Goal: Task Accomplishment & Management: Complete application form

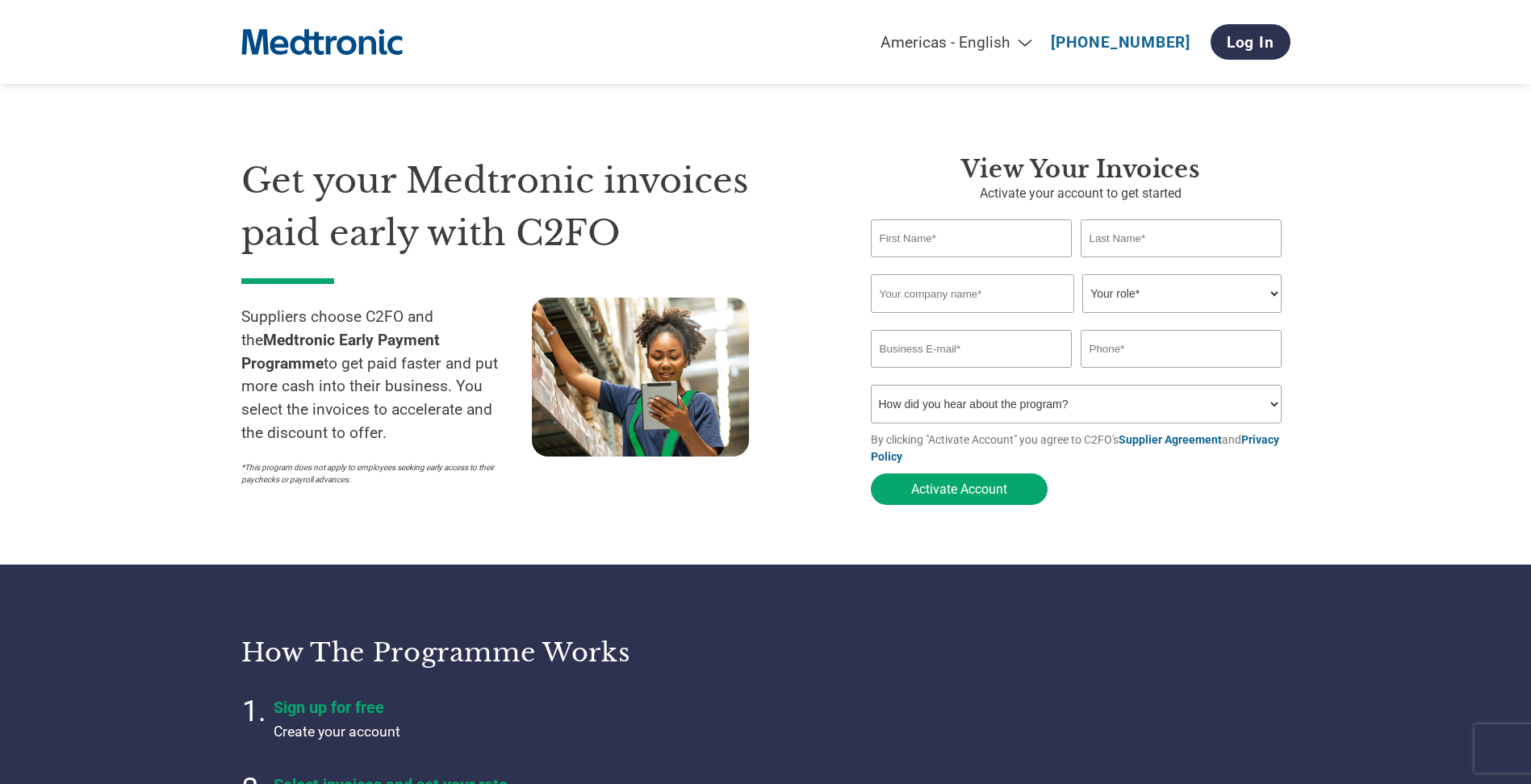
select select "en-[GEOGRAPHIC_DATA]"
click at [984, 406] on select "How did you hear about the program? Received a letter Email Social Media Online…" at bounding box center [1077, 404] width 412 height 39
select select "Email"
click at [871, 389] on select "How did you hear about the program? Received a letter Email Social Media Online…" at bounding box center [1077, 404] width 412 height 39
click at [981, 356] on input "email" at bounding box center [972, 349] width 202 height 38
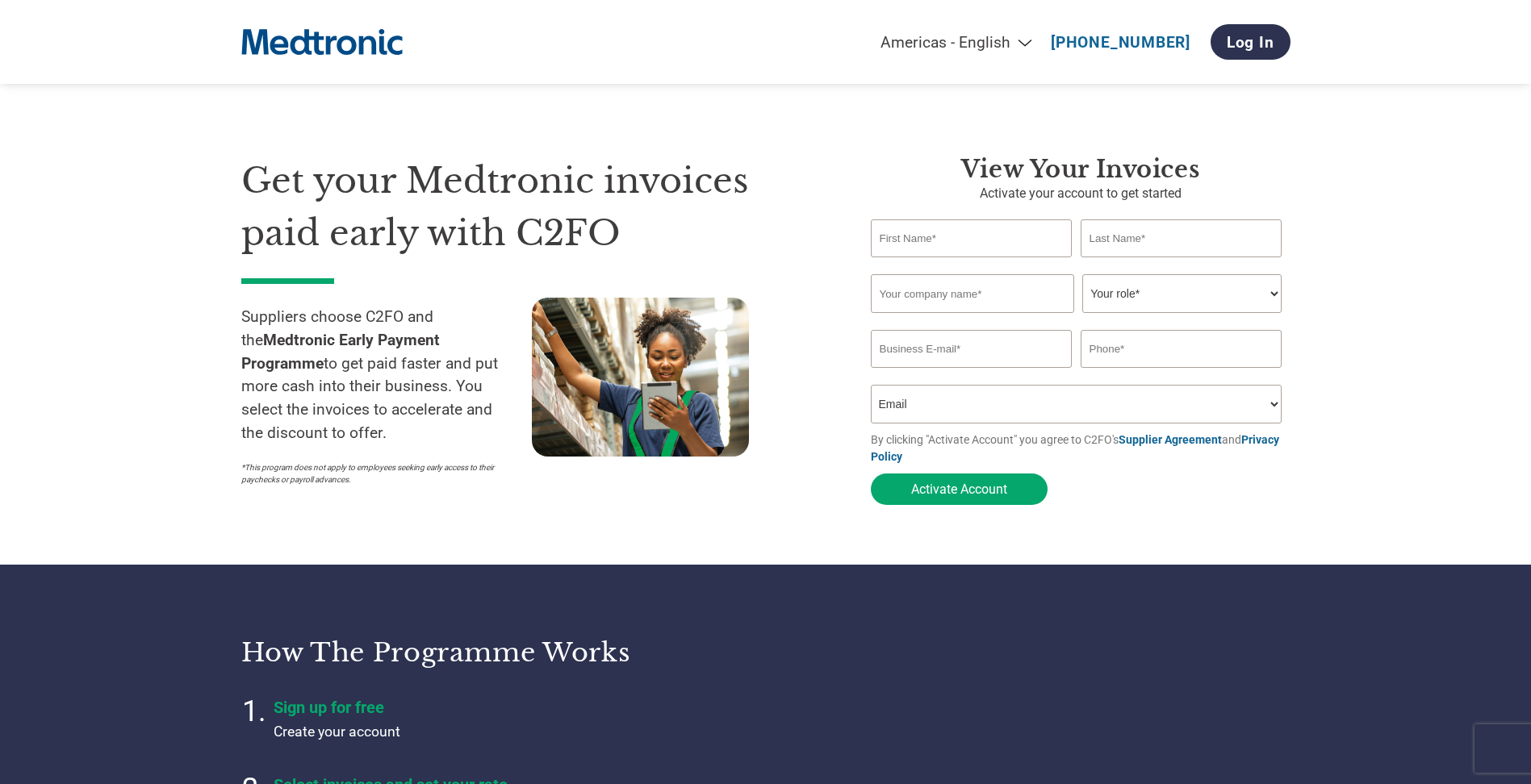
click at [1010, 242] on input "text" at bounding box center [972, 238] width 202 height 38
click at [924, 167] on h3 "View your invoices" at bounding box center [1080, 169] width 419 height 29
click at [1133, 288] on select "Your role* CFO Controller Credit Manager Finance Director Treasurer CEO Preside…" at bounding box center [1181, 293] width 199 height 39
select select "ACCOUNTING"
click at [1082, 276] on select "Your role* CFO Controller Credit Manager Finance Director Treasurer CEO Preside…" at bounding box center [1181, 293] width 199 height 39
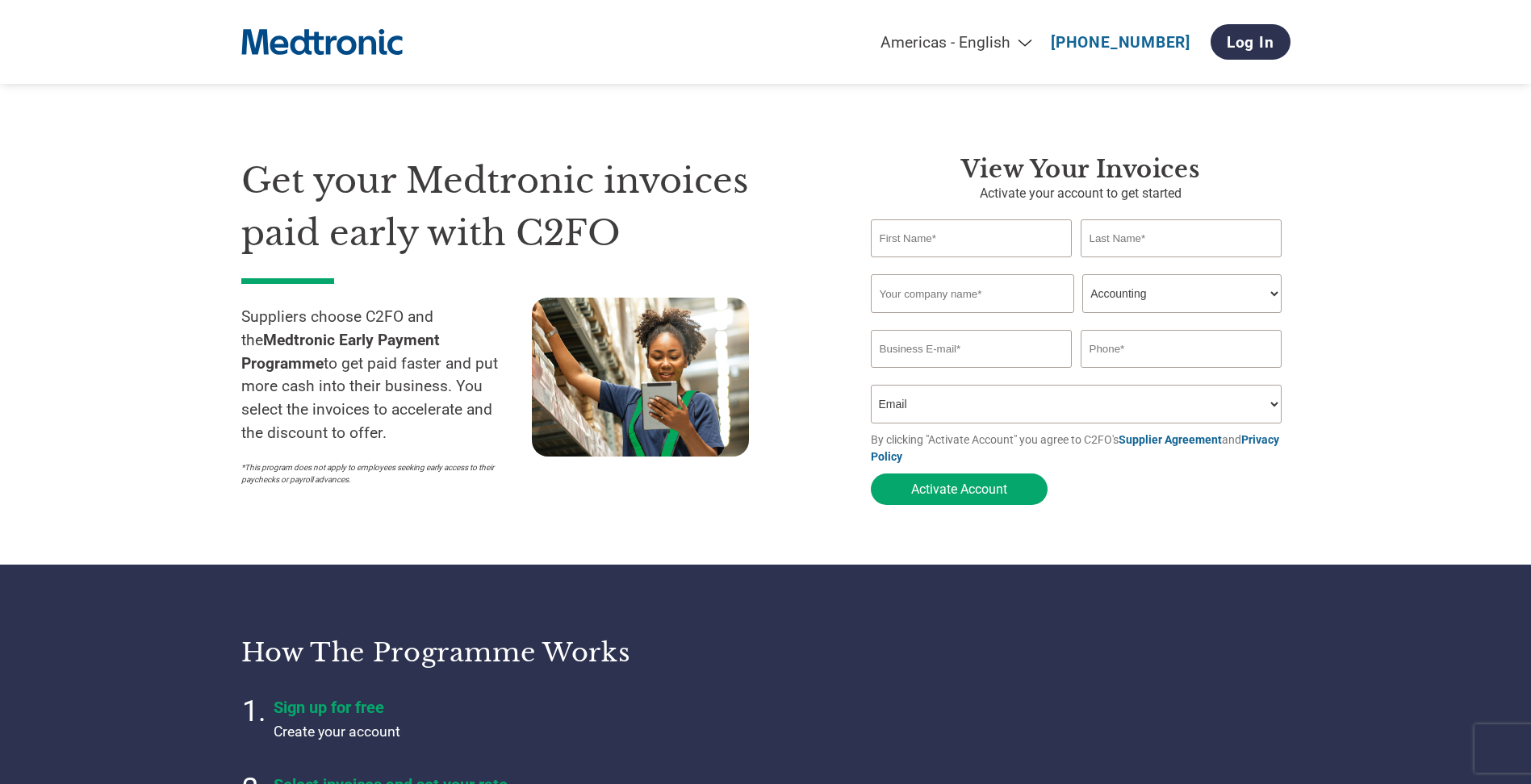
click at [1004, 341] on input "email" at bounding box center [972, 349] width 202 height 38
click at [836, 281] on div "Get your Medtronic invoices paid early with C2FO Suppliers choose C2FO and the …" at bounding box center [544, 333] width 605 height 358
click at [926, 241] on input "text" at bounding box center [972, 238] width 202 height 38
type input "Darshan"
type input "[PERSON_NAME]"
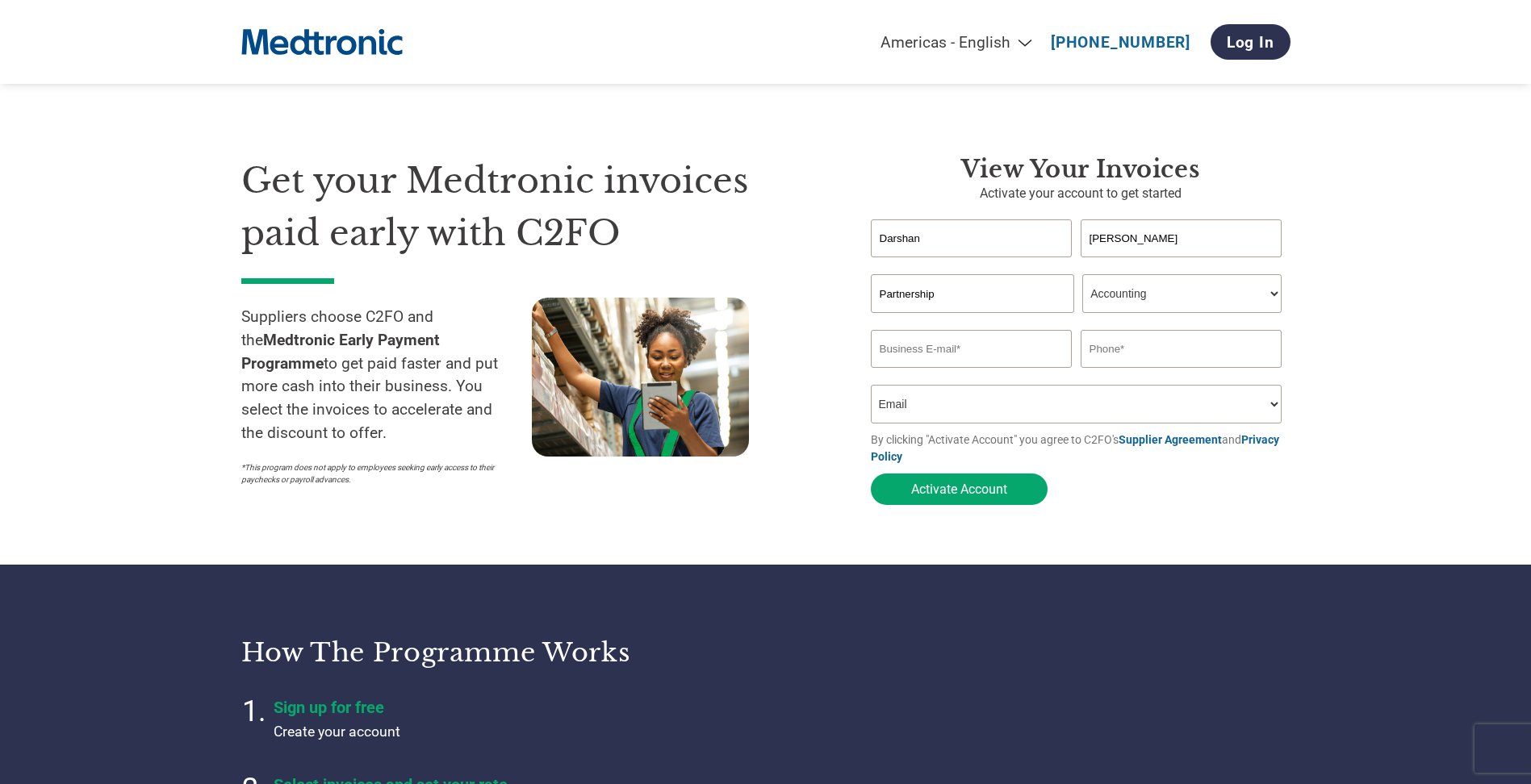
type input "Partnership Network Events Ltd"
type input "[EMAIL_ADDRESS][DOMAIN_NAME]"
type input "01293661044"
click at [956, 433] on form "[PERSON_NAME] Invalid first name or first name is too long Invalid last name or…" at bounding box center [1080, 366] width 419 height 294
click at [983, 499] on button "Activate Account" at bounding box center [959, 488] width 177 height 32
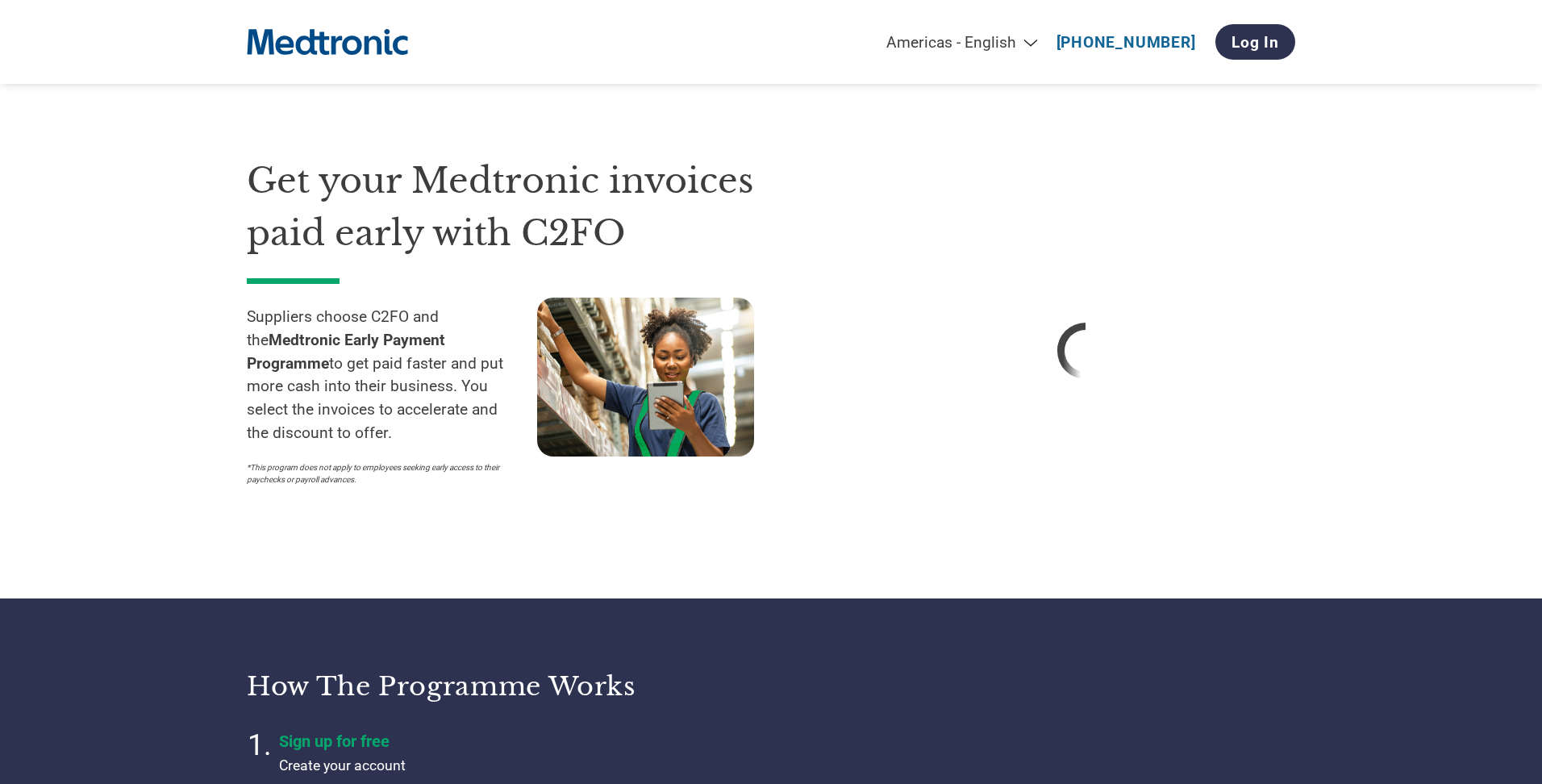
select select "en-[GEOGRAPHIC_DATA]"
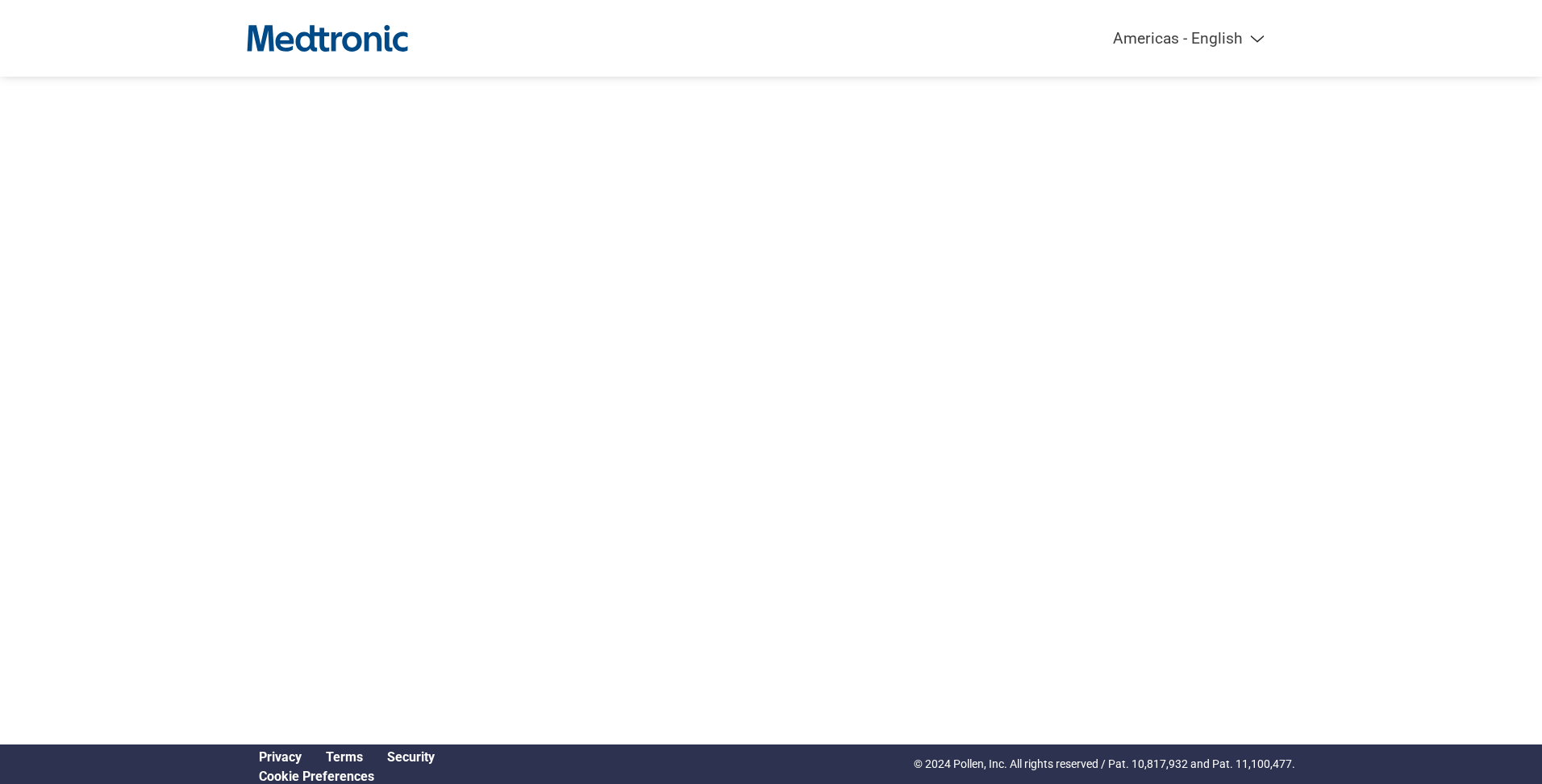
select select "en-[GEOGRAPHIC_DATA]"
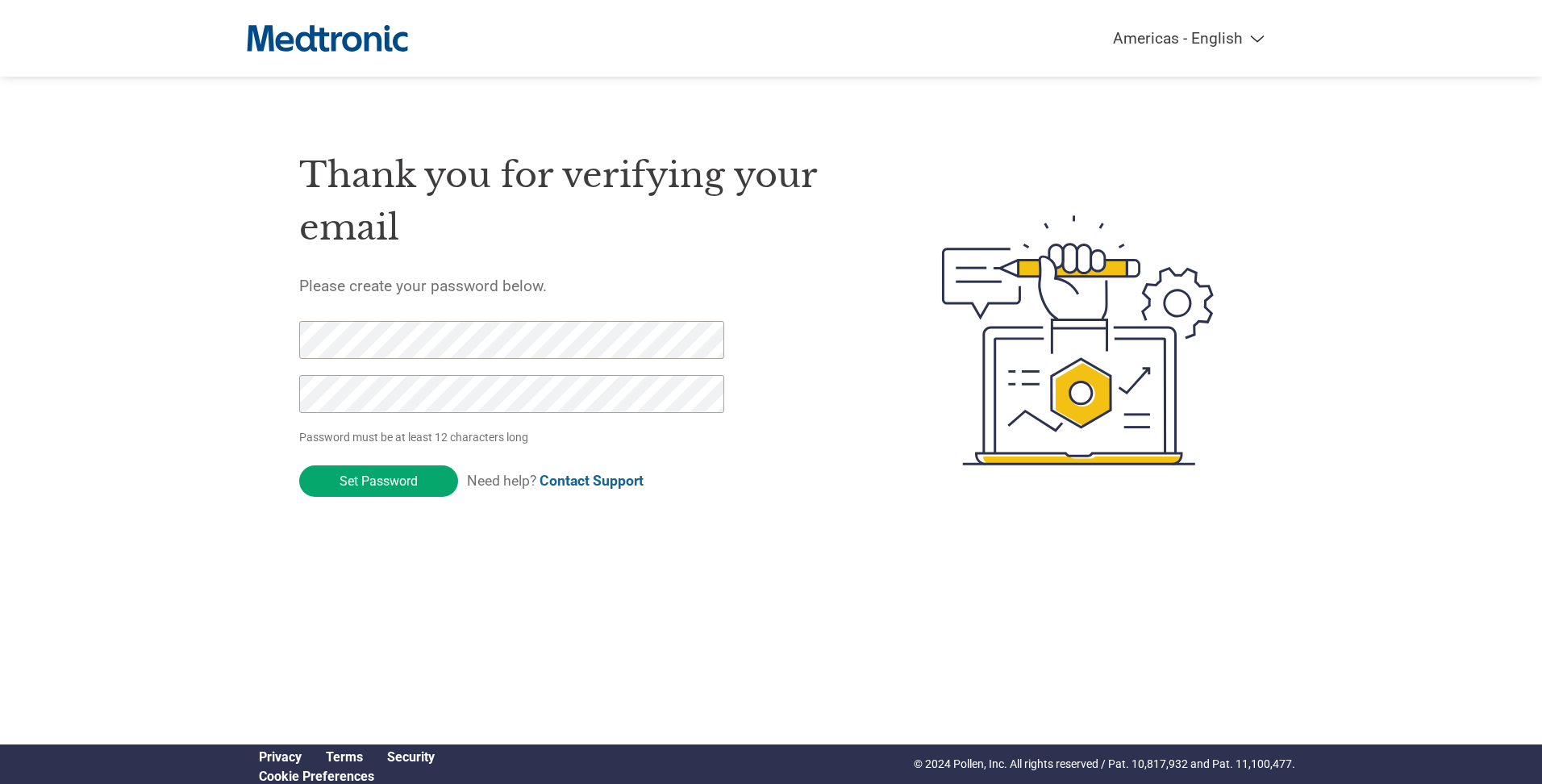
click input "Set Password" at bounding box center [379, 480] width 159 height 32
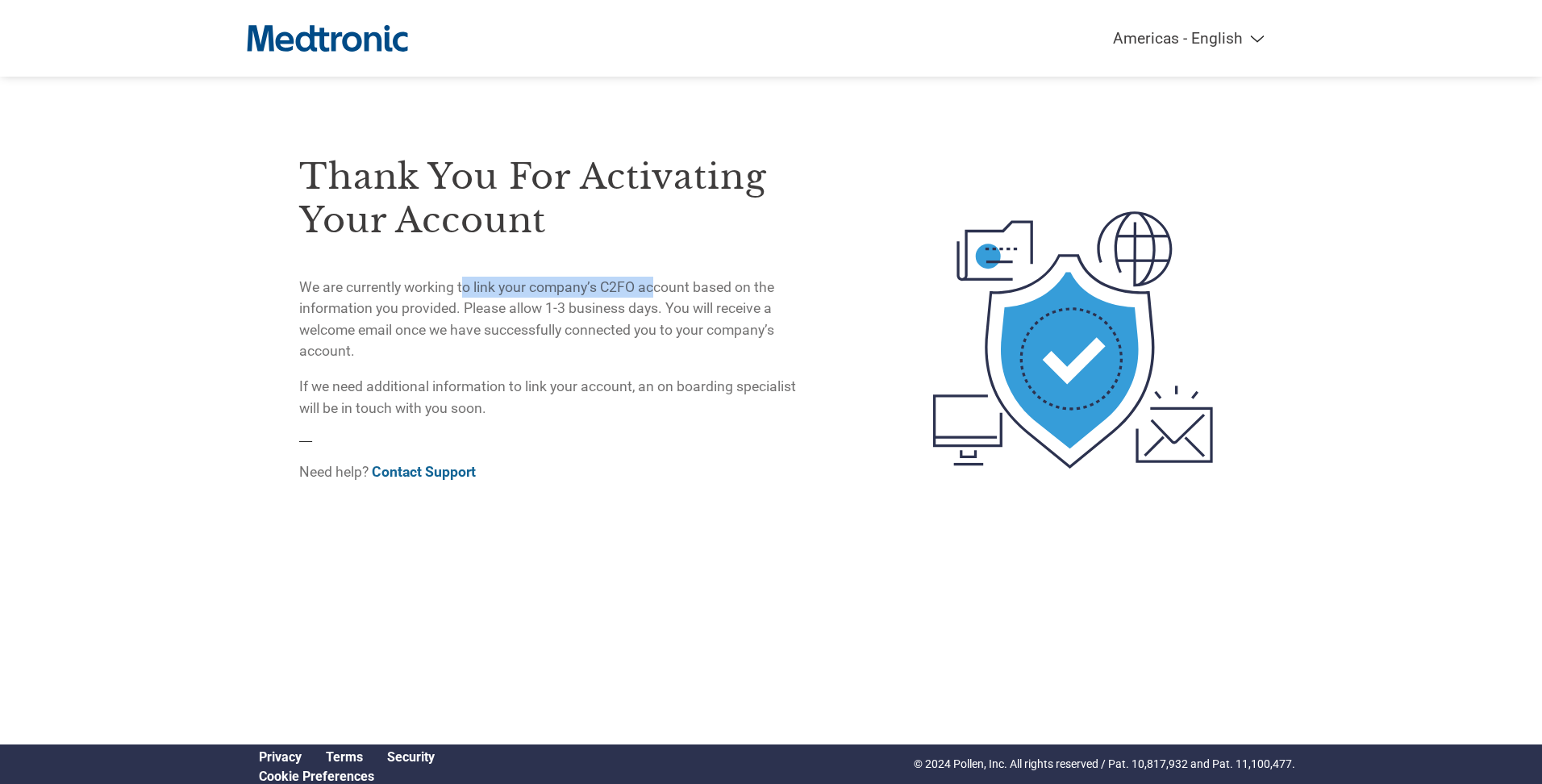
drag, startPoint x: 465, startPoint y: 288, endPoint x: 652, endPoint y: 282, distance: 187.1
click at [652, 282] on p "We are currently working to link your company’s C2FO account based on the infor…" at bounding box center [554, 319] width 510 height 86
drag, startPoint x: 652, startPoint y: 282, endPoint x: 643, endPoint y: 286, distance: 9.8
click at [643, 286] on p "We are currently working to link your company’s C2FO account based on the infor…" at bounding box center [554, 319] width 510 height 86
